Goal: Book appointment/travel/reservation

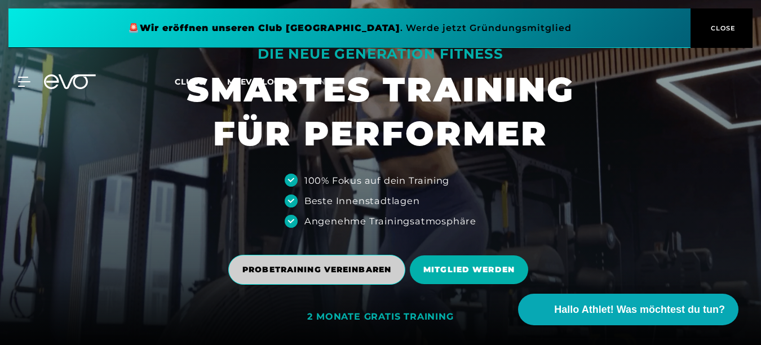
click at [313, 270] on span "PROBETRAINING VEREINBAREN" at bounding box center [316, 270] width 149 height 12
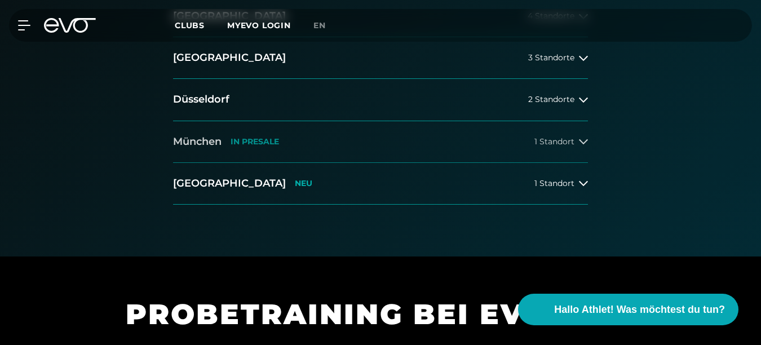
scroll to position [376, 0]
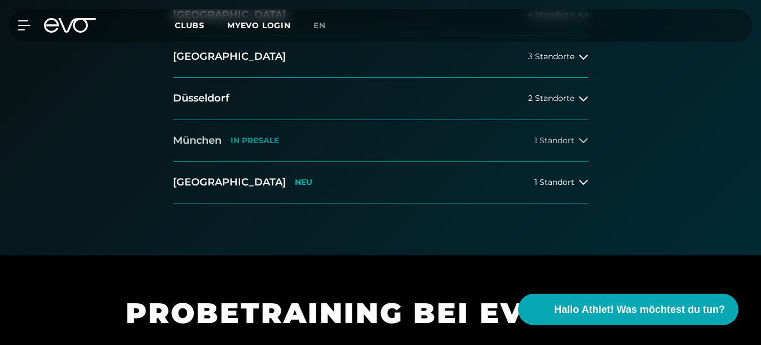
click at [564, 136] on span "1 Standort" at bounding box center [555, 140] width 40 height 8
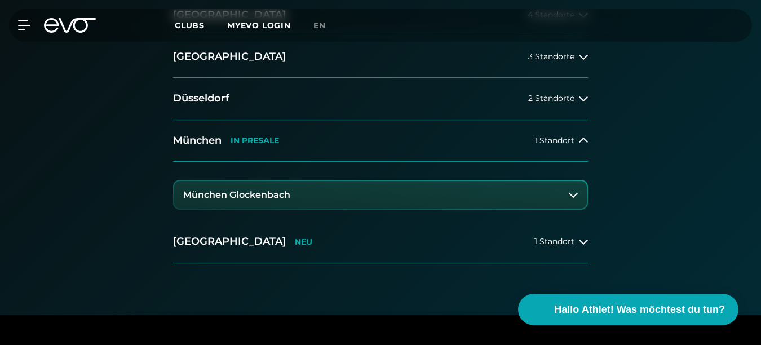
click at [272, 195] on h3 "München Glockenbach" at bounding box center [236, 195] width 107 height 10
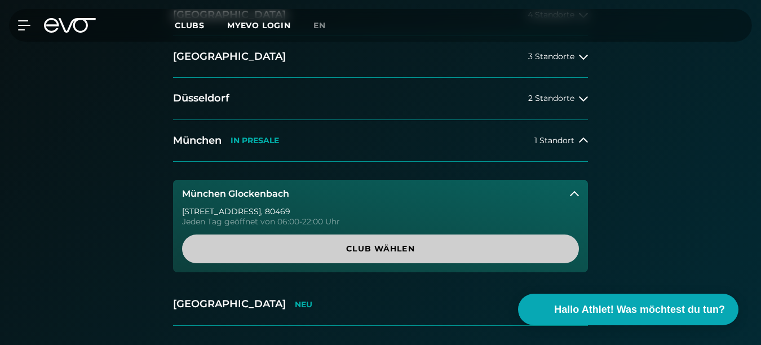
click at [382, 243] on span "Club wählen" at bounding box center [381, 249] width 370 height 12
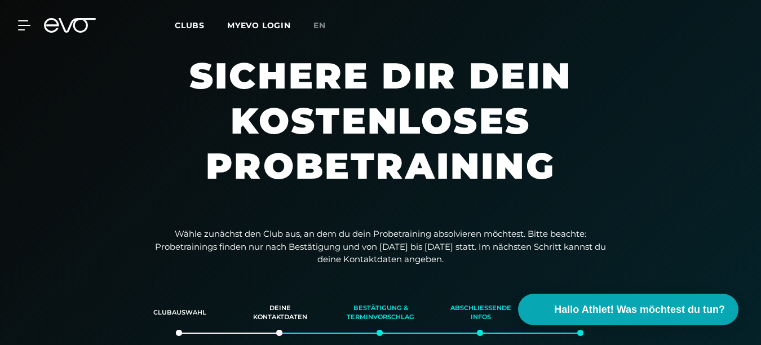
scroll to position [0, 0]
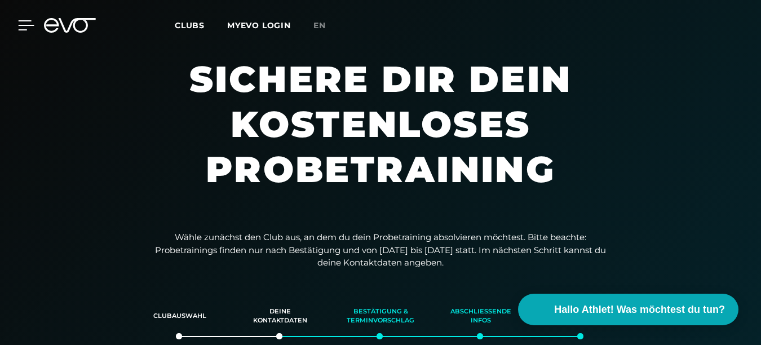
click at [23, 23] on icon at bounding box center [26, 25] width 16 height 10
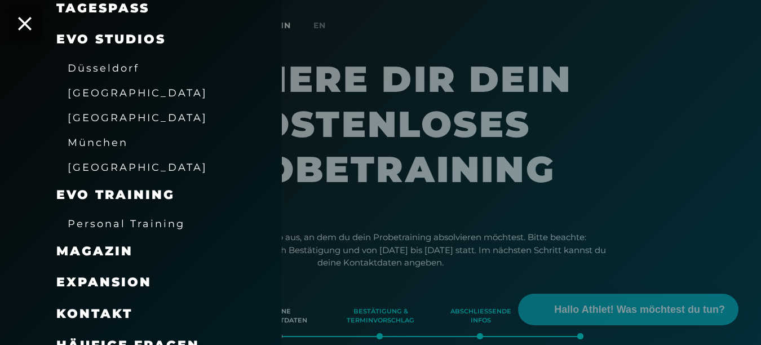
scroll to position [206, 0]
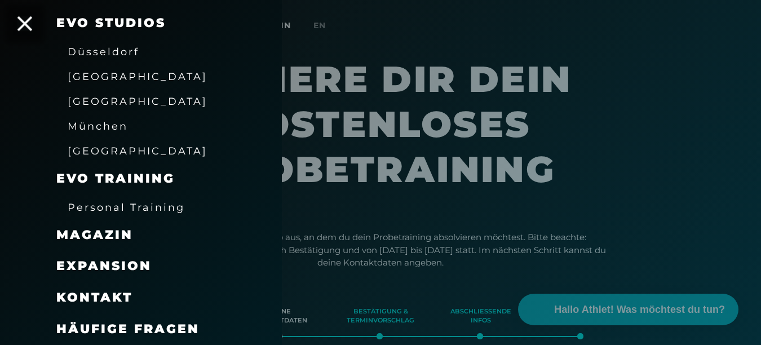
click at [24, 22] on icon at bounding box center [24, 23] width 15 height 15
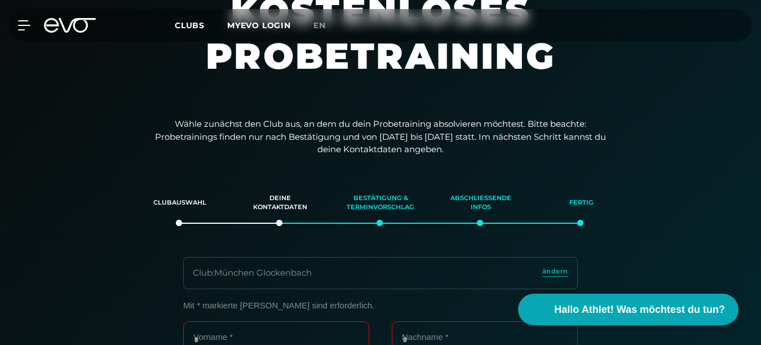
scroll to position [75, 0]
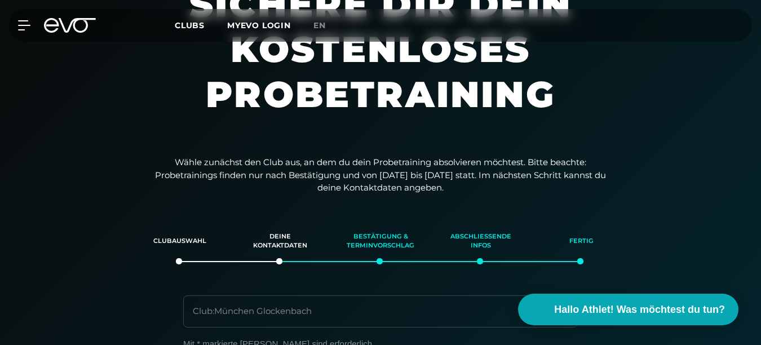
click at [665, 103] on section "Sichere dir dein kostenloses Probetraining" at bounding box center [380, 60] width 761 height 158
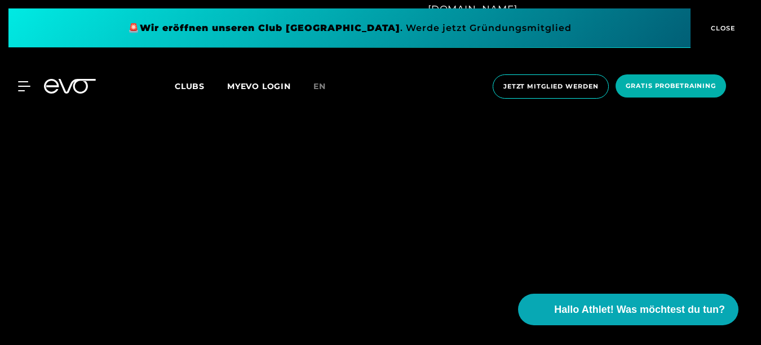
scroll to position [827, 0]
click at [644, 162] on div "Mach einen 3D-Rundgang durch unser Studio" at bounding box center [380, 170] width 761 height 312
